Goal: Information Seeking & Learning: Learn about a topic

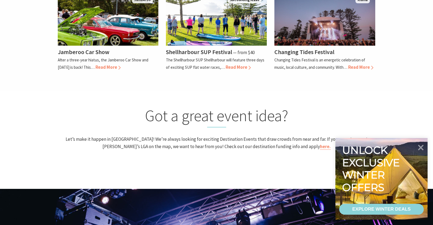
scroll to position [488, 0]
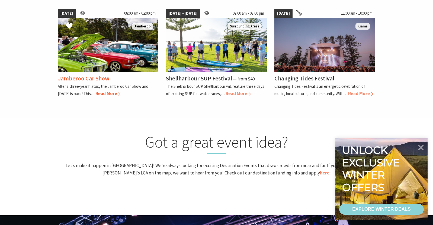
click at [113, 94] on span "Read More" at bounding box center [107, 93] width 25 height 6
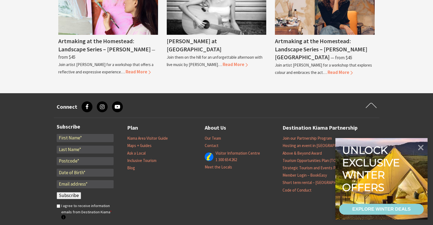
scroll to position [570, 0]
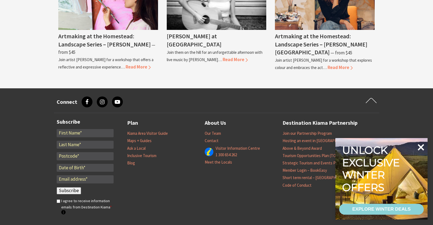
click at [419, 147] on icon at bounding box center [421, 147] width 13 height 13
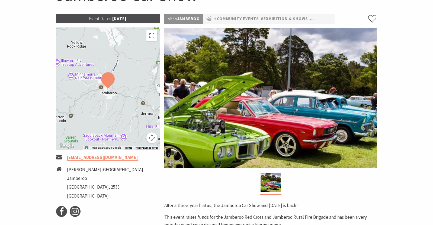
scroll to position [54, 0]
